Goal: Transaction & Acquisition: Purchase product/service

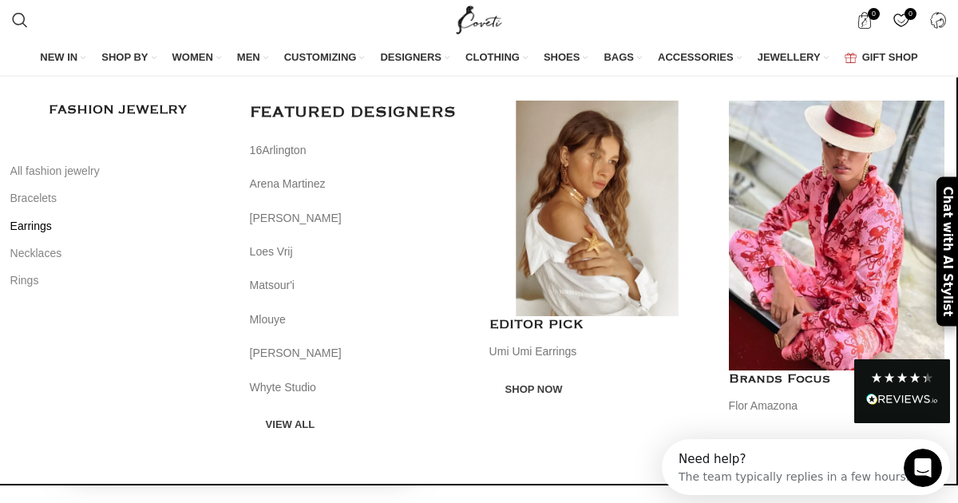
click at [41, 232] on link "Earrings" at bounding box center [118, 225] width 216 height 27
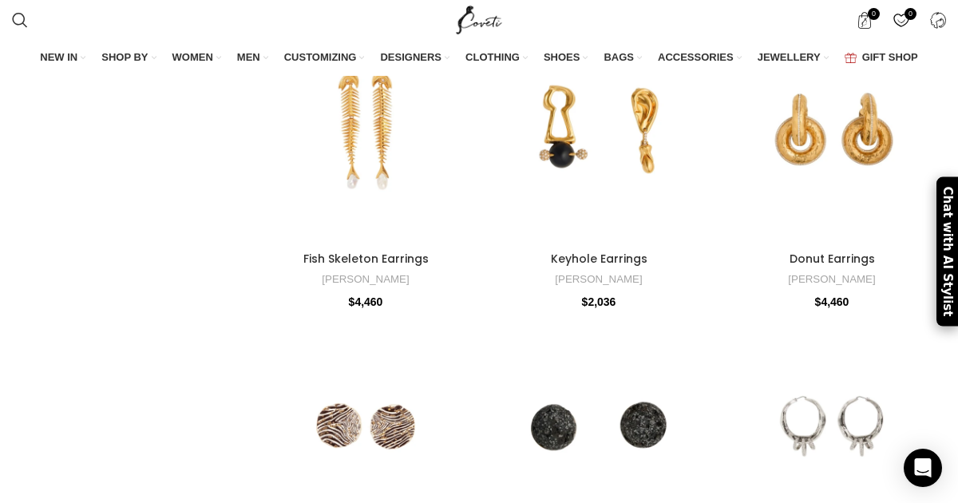
scroll to position [3117, 0]
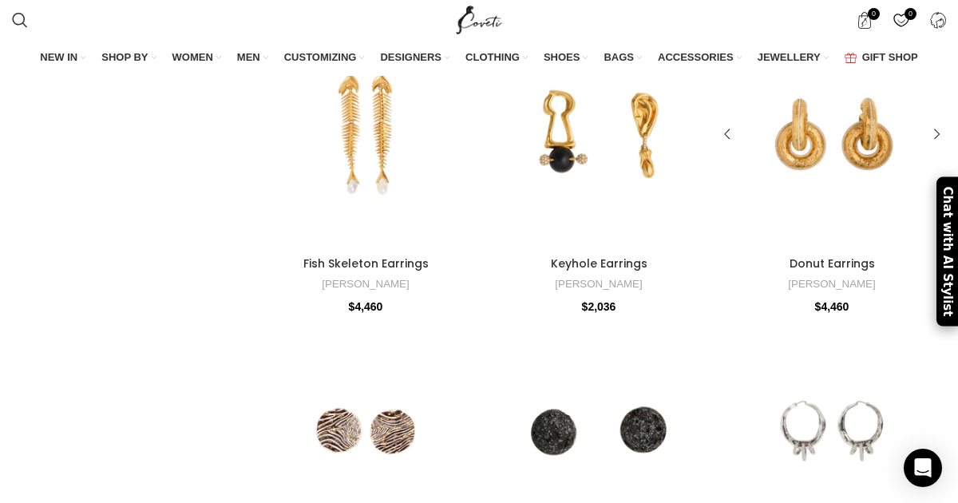
click at [814, 138] on div at bounding box center [832, 134] width 46 height 228
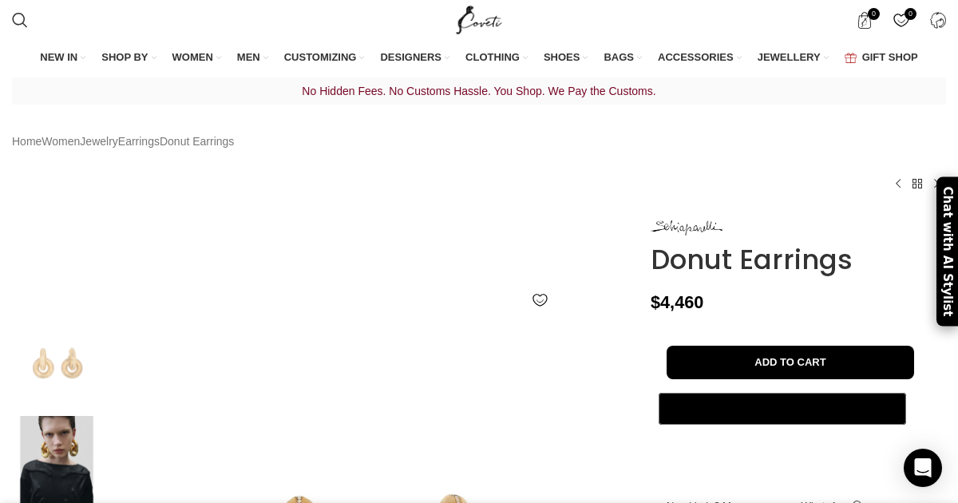
click at [64, 478] on img at bounding box center [56, 461] width 97 height 91
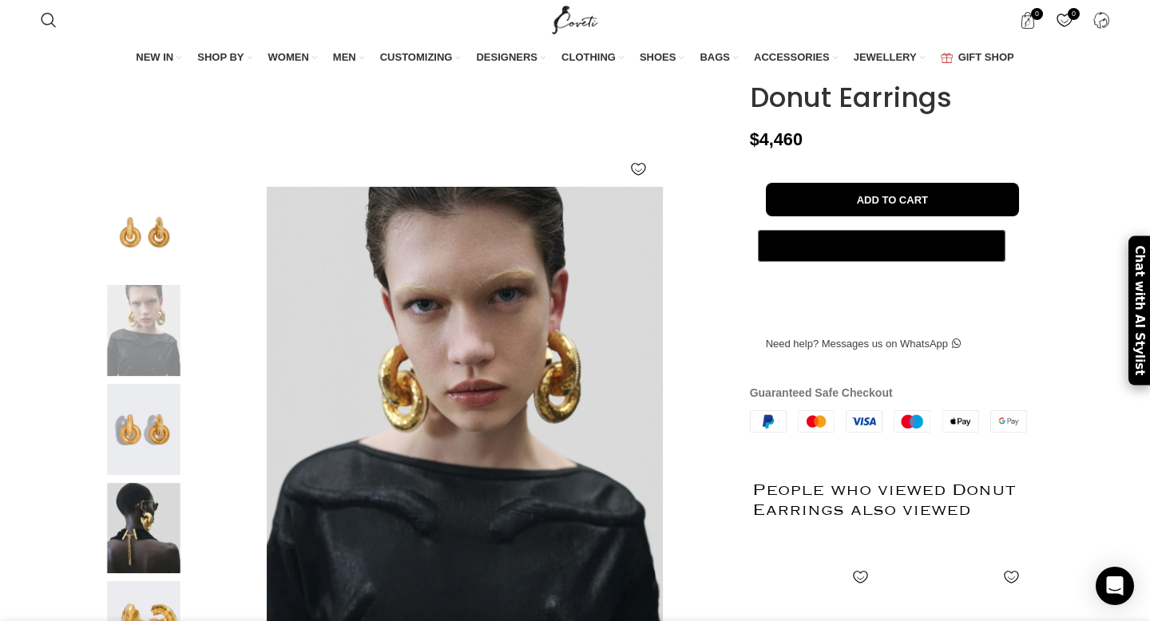
scroll to position [0, 168]
click at [125, 502] on img at bounding box center [143, 528] width 97 height 91
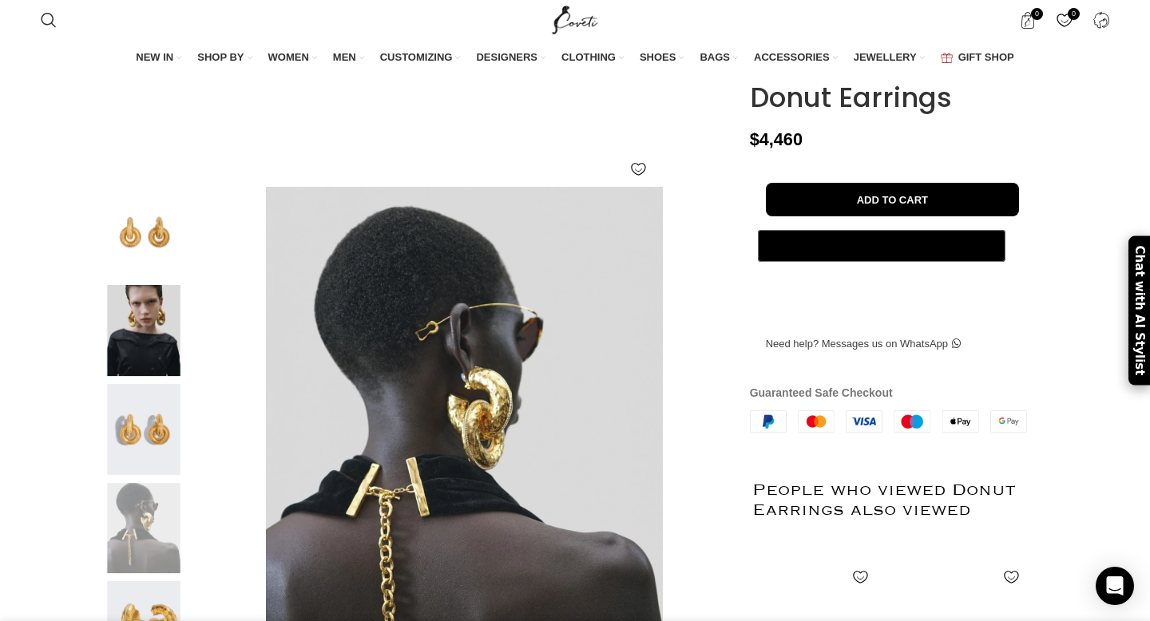
click at [147, 442] on img at bounding box center [143, 429] width 97 height 91
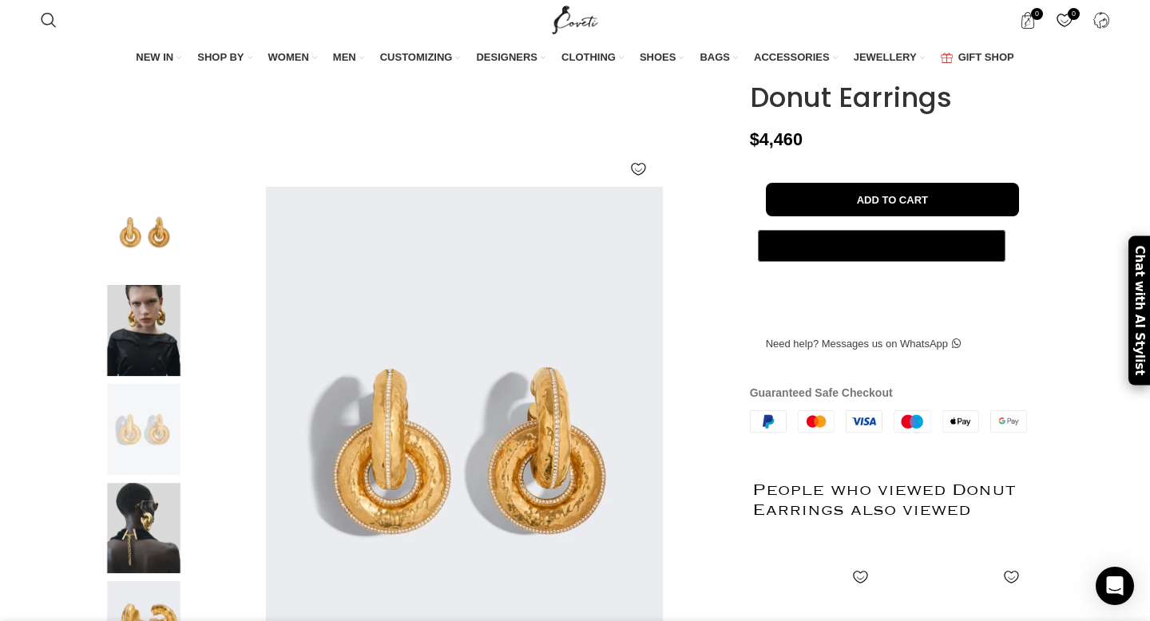
scroll to position [0, 336]
click at [151, 278] on img at bounding box center [143, 232] width 97 height 91
